Goal: Task Accomplishment & Management: Manage account settings

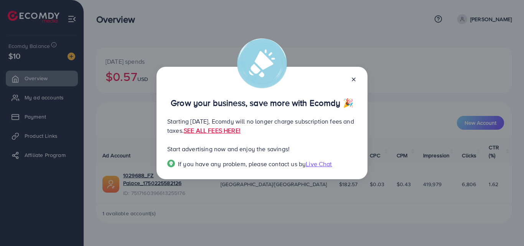
click at [355, 81] on line at bounding box center [353, 79] width 3 height 3
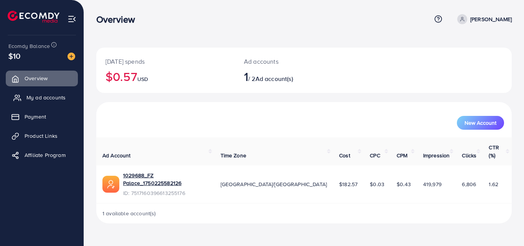
click at [43, 96] on span "My ad accounts" at bounding box center [45, 98] width 39 height 8
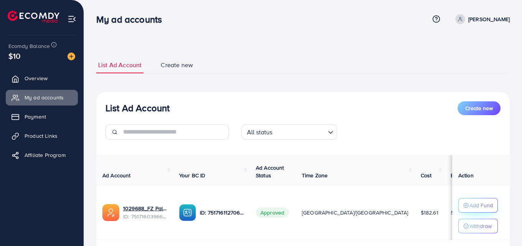
click at [484, 207] on p "Add Fund" at bounding box center [481, 205] width 23 height 9
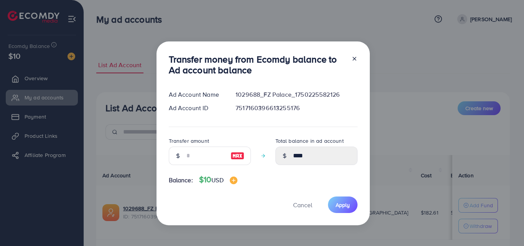
click at [354, 59] on line at bounding box center [354, 58] width 3 height 3
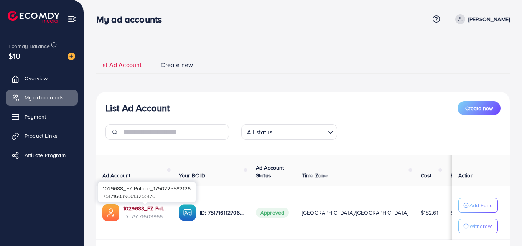
click at [137, 208] on link "1029688_FZ Palace_1750225582126" at bounding box center [145, 209] width 44 height 8
click at [138, 209] on link "1029688_FZ Palace_1750225582126" at bounding box center [145, 209] width 44 height 8
click at [347, 30] on div "My ad accounts Help Center Contact Support Term and policy About Us [PERSON_NAM…" at bounding box center [303, 19] width 414 height 21
